Goal: Task Accomplishment & Management: Use online tool/utility

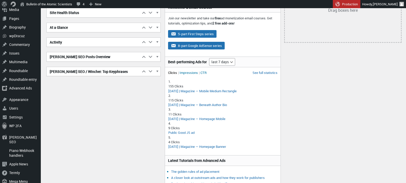
scroll to position [75, 0]
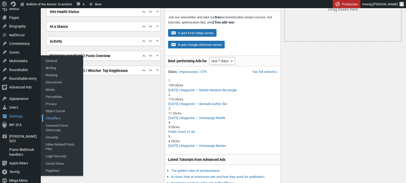
click at [49, 116] on link "Cloudflare" at bounding box center [62, 117] width 41 height 7
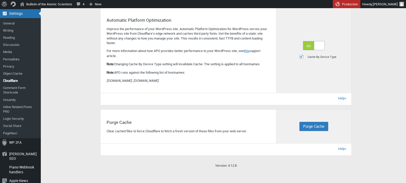
scroll to position [167, 0]
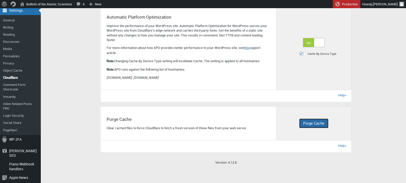
click at [326, 126] on button "Purge Cache" at bounding box center [313, 123] width 29 height 9
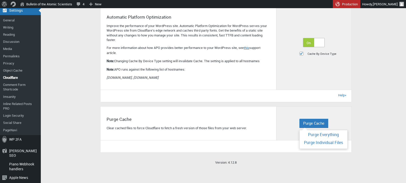
click at [333, 125] on div "Purge Cache Purge Everything Purge Individual Files" at bounding box center [313, 124] width 75 height 34
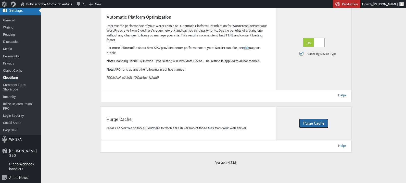
click at [304, 126] on span "Purge Cache" at bounding box center [313, 123] width 21 height 5
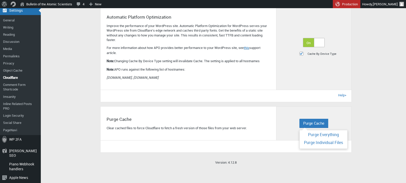
click at [331, 129] on div "Purge Cache Purge Everything Purge Individual Files" at bounding box center [313, 124] width 75 height 34
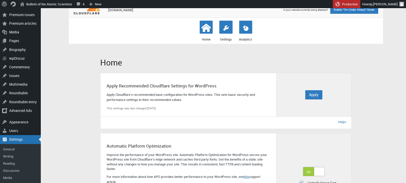
scroll to position [0, 0]
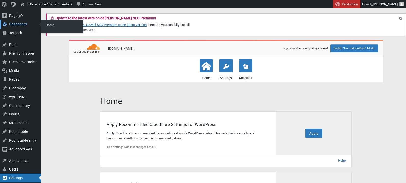
click at [15, 23] on div "Dashboard" at bounding box center [20, 24] width 41 height 9
